Goal: Navigation & Orientation: Find specific page/section

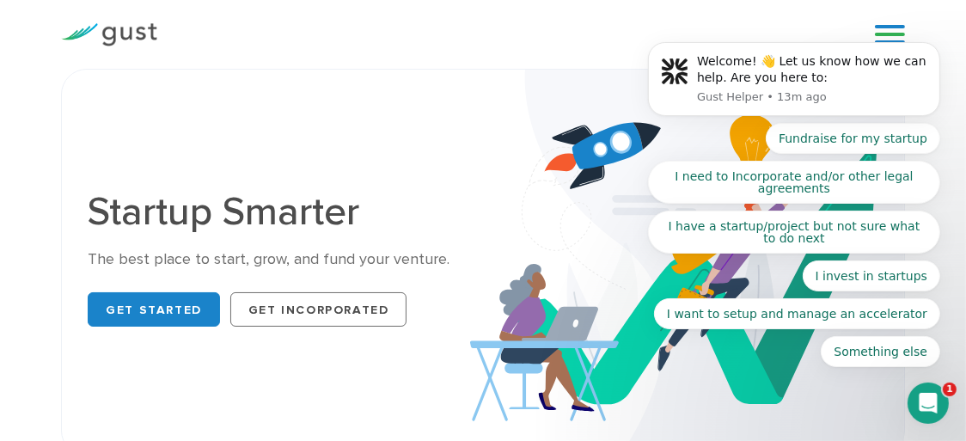
click at [875, 40] on body "Welcome! 👋 Let us know how we can help. Are you here to: Gust Helper • 13m ago …" at bounding box center [793, 85] width 330 height 605
click at [786, 11] on body "Welcome! 👋 Let us know how we can help. Are you here to: Gust Helper • 13m ago …" at bounding box center [793, 85] width 330 height 605
click at [875, 33] on body "Welcome! 👋 Let us know how we can help. Are you here to: Gust Helper • 13m ago …" at bounding box center [793, 85] width 330 height 605
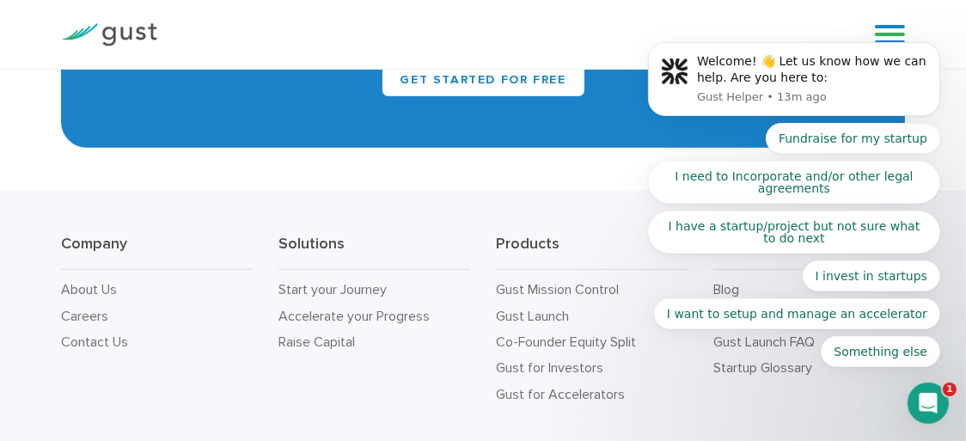
scroll to position [7335, 0]
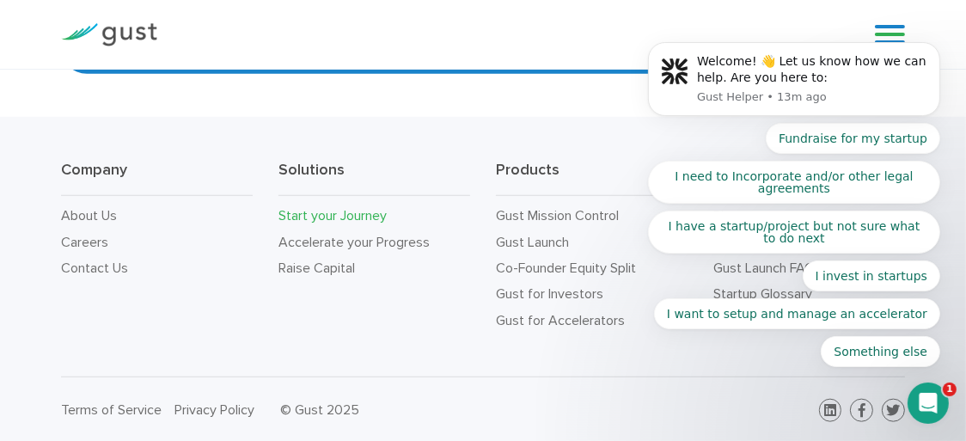
click at [328, 207] on link "Start your Journey" at bounding box center [332, 215] width 108 height 16
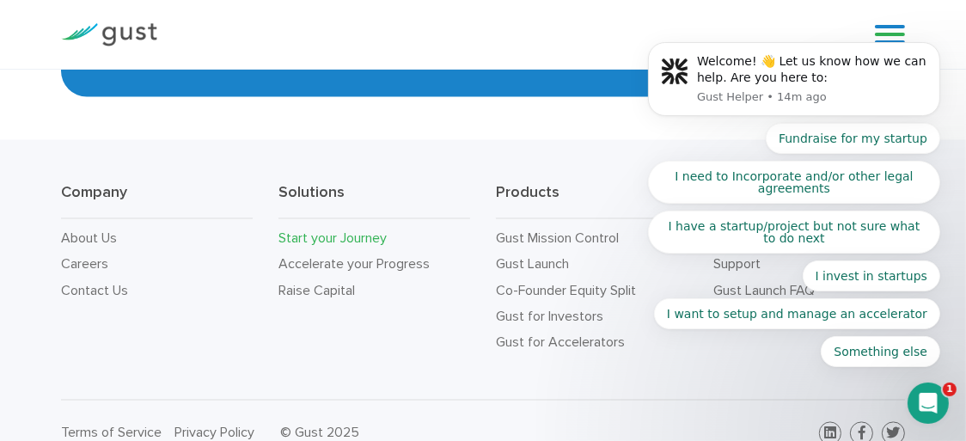
scroll to position [2805, 0]
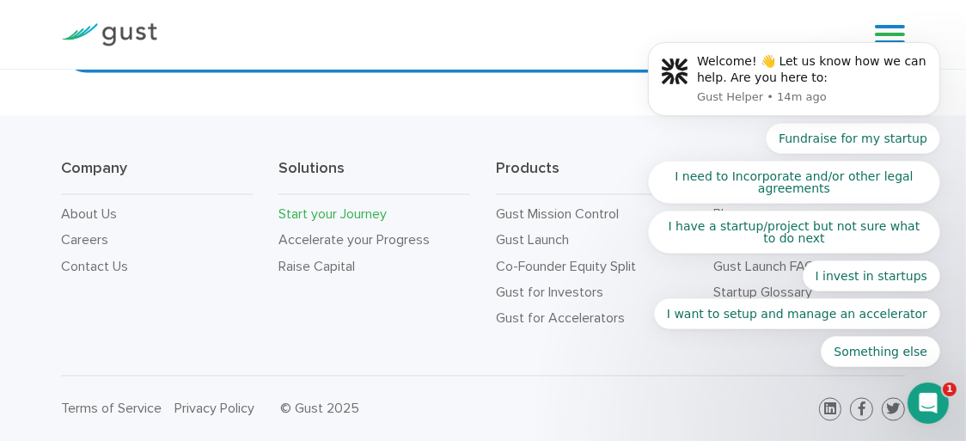
click at [887, 28] on body "Welcome! 👋 Let us know how we can help. Are you here to: Gust Helper • 14m ago …" at bounding box center [793, 85] width 330 height 605
click at [871, 35] on body "Welcome! 👋 Let us know how we can help. Are you here to: Gust Helper • 14m ago …" at bounding box center [793, 85] width 330 height 605
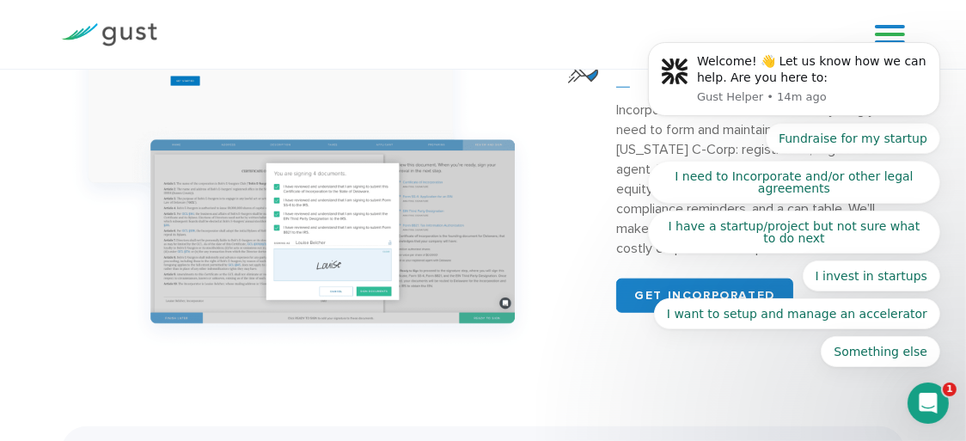
scroll to position [1384, 0]
